Goal: Task Accomplishment & Management: Use online tool/utility

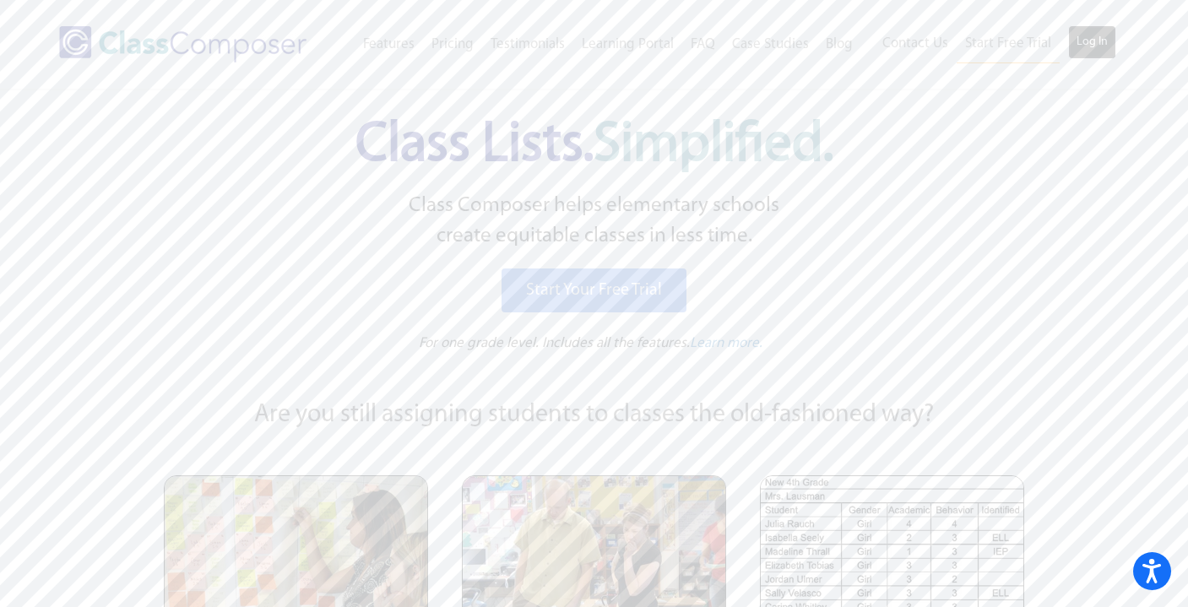
click at [1077, 45] on link "Log In" at bounding box center [1092, 42] width 48 height 34
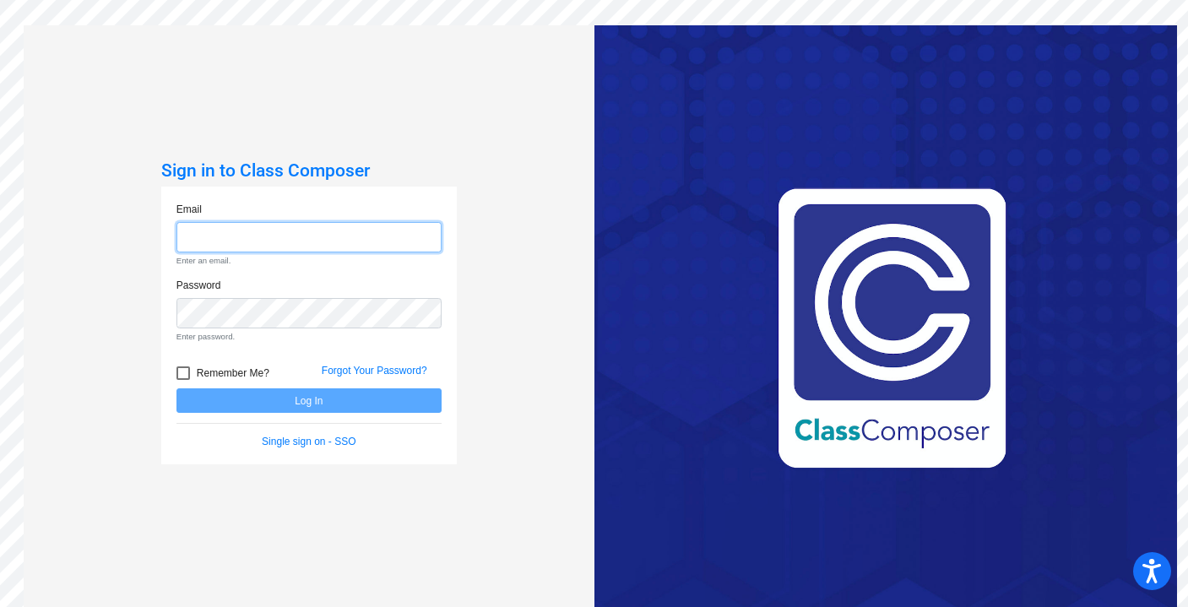
type input "mdickinson@hershey.k12.pa.us"
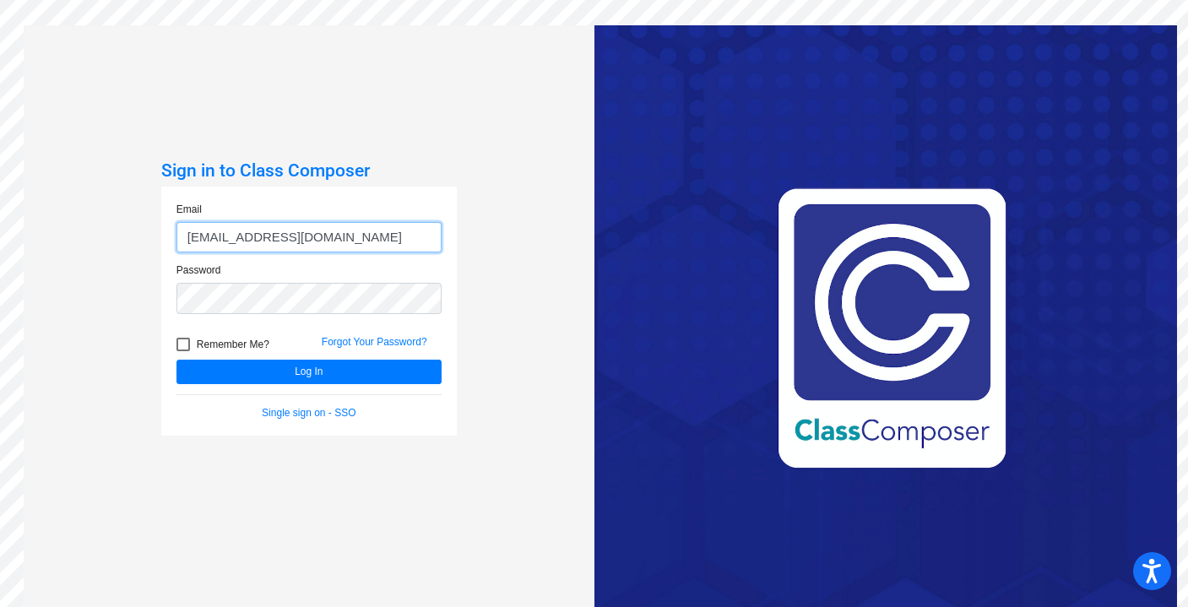
click at [177, 360] on button "Log In" at bounding box center [309, 372] width 265 height 24
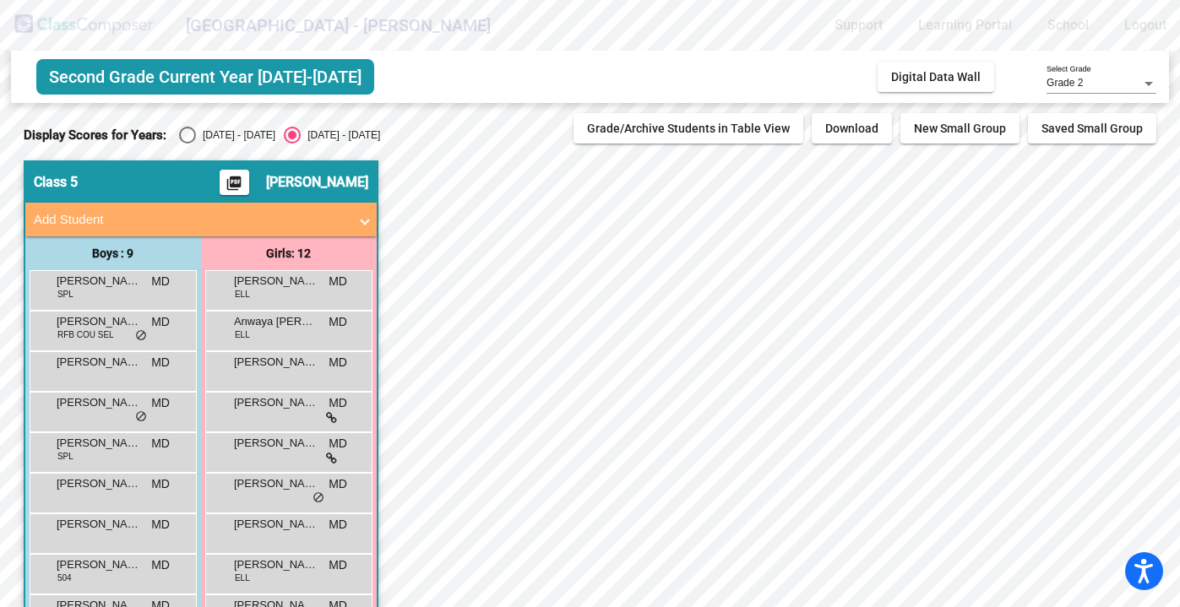
click at [186, 139] on div "Select an option" at bounding box center [187, 135] width 17 height 17
click at [187, 144] on input "2024 - 2025" at bounding box center [187, 144] width 1 height 1
radio input "true"
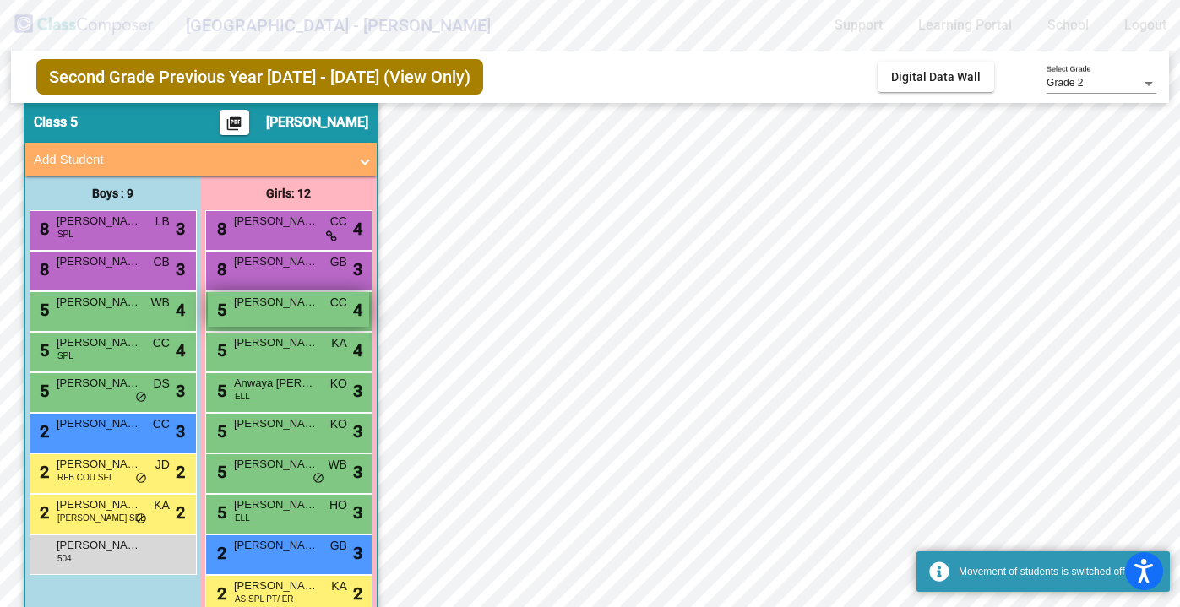
scroll to position [90, 0]
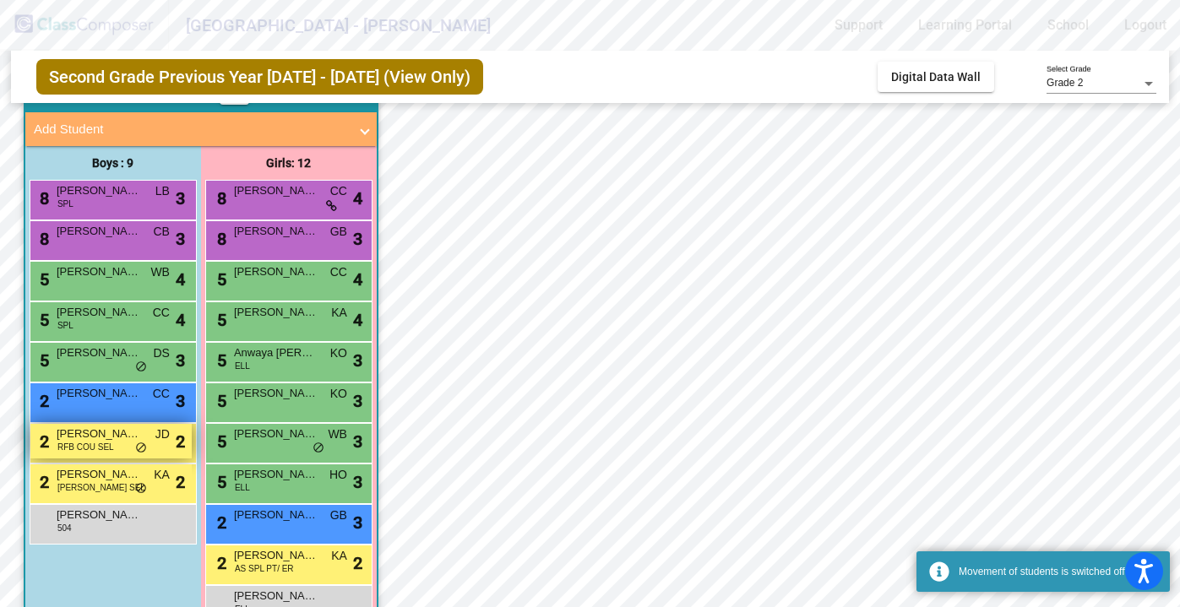
click at [101, 440] on span "Ahlil Henson" at bounding box center [99, 434] width 84 height 17
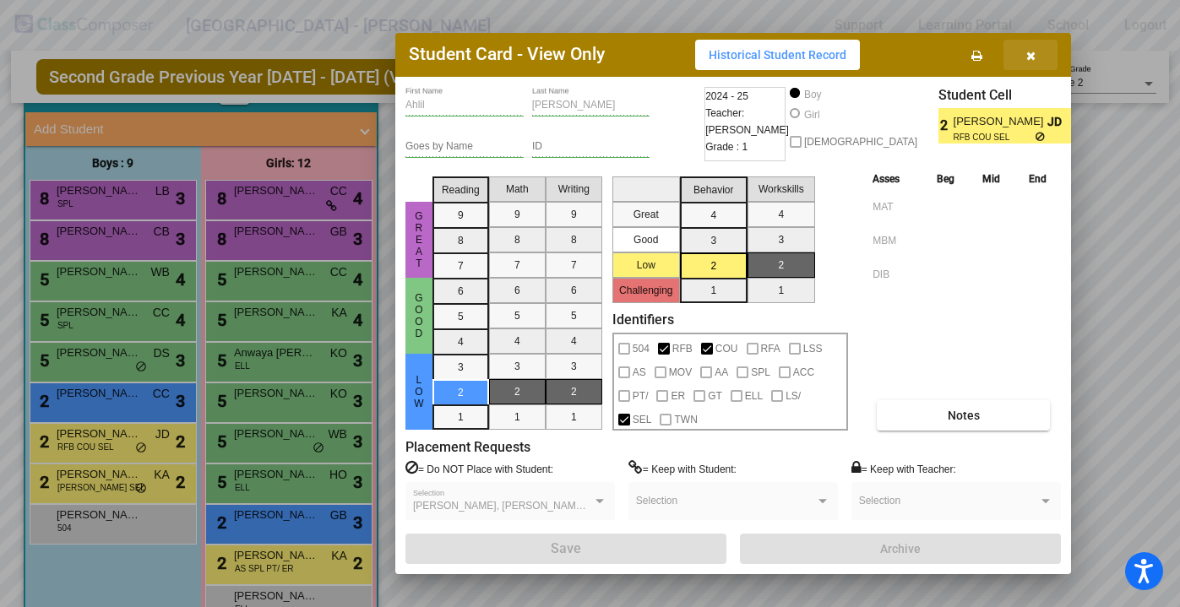
click at [1033, 50] on icon "button" at bounding box center [1030, 56] width 9 height 12
